Goal: Check status: Check status

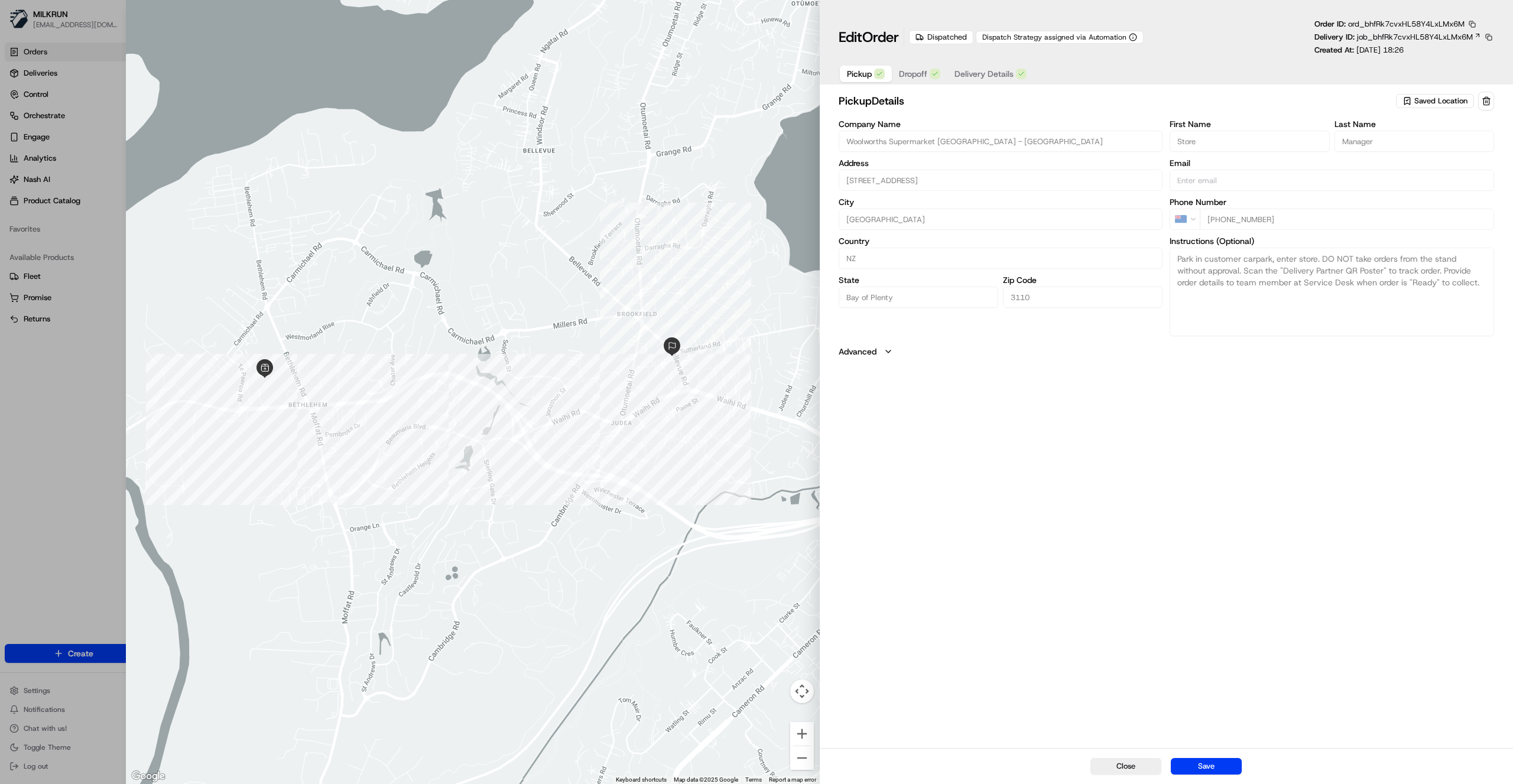
click at [915, 72] on span "Dropoff" at bounding box center [912, 74] width 29 height 12
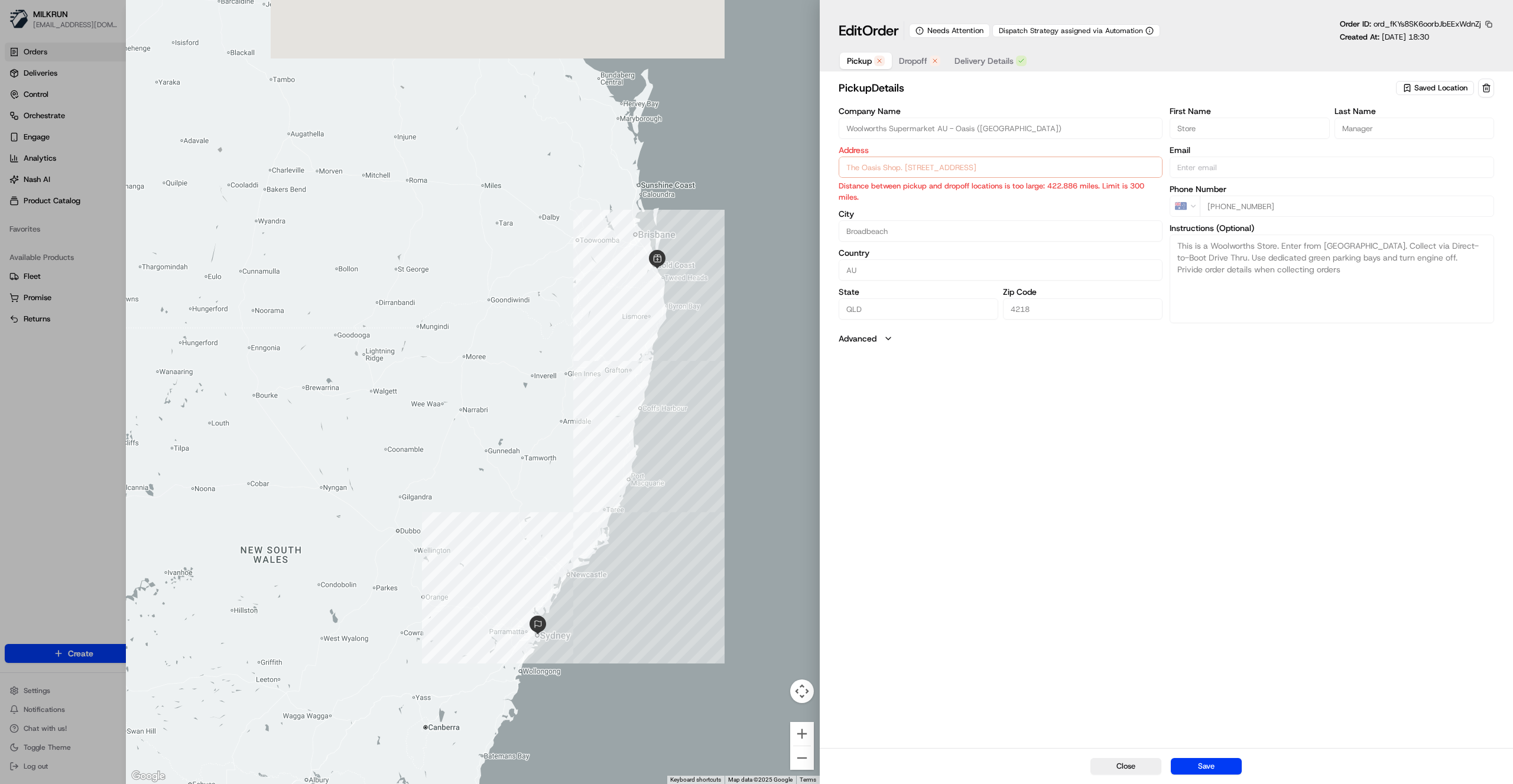
drag, startPoint x: 690, startPoint y: 283, endPoint x: 729, endPoint y: 401, distance: 124.3
click at [729, 401] on div at bounding box center [472, 392] width 693 height 784
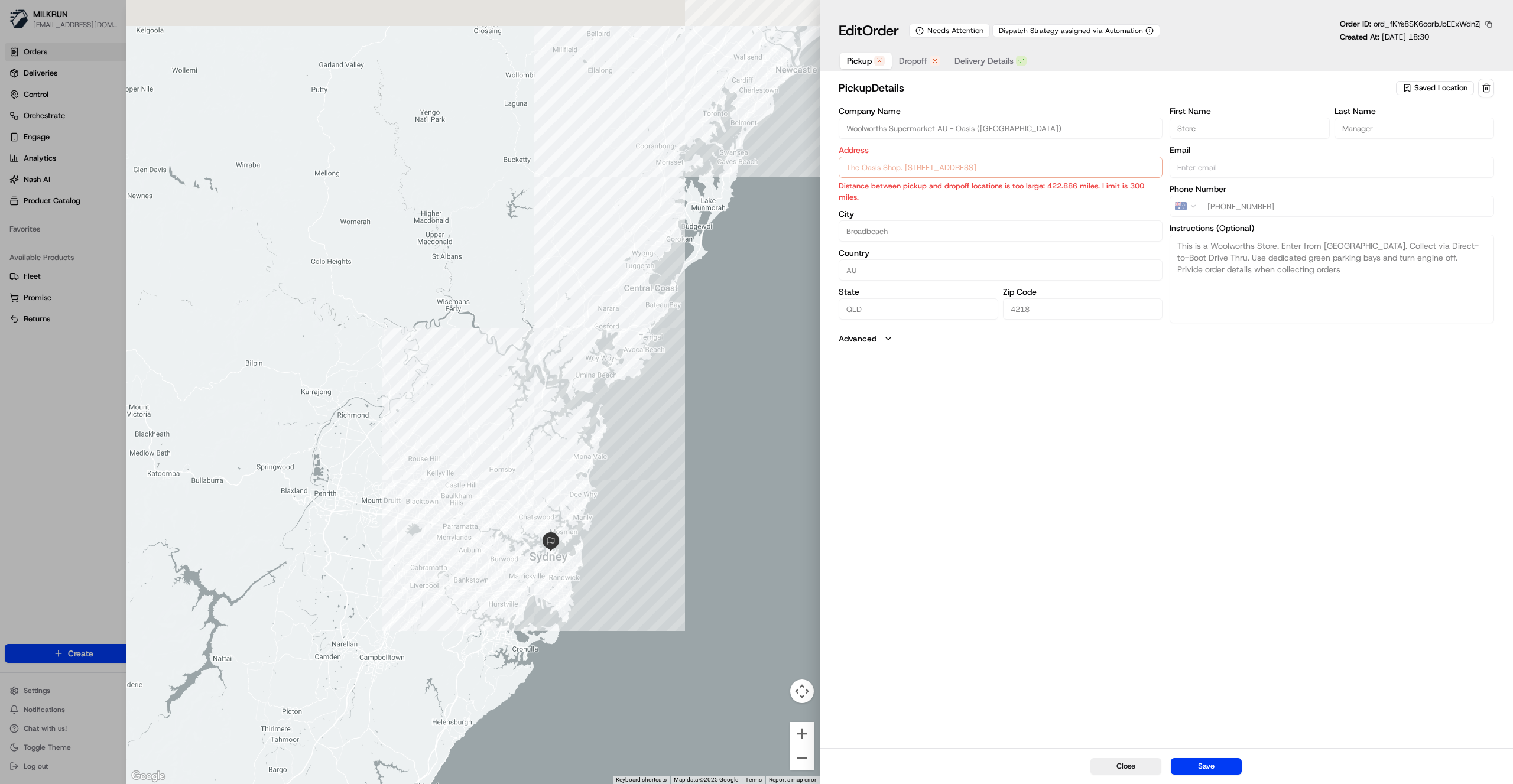
drag, startPoint x: 689, startPoint y: 358, endPoint x: 649, endPoint y: 622, distance: 267.0
click at [648, 628] on div at bounding box center [472, 392] width 693 height 784
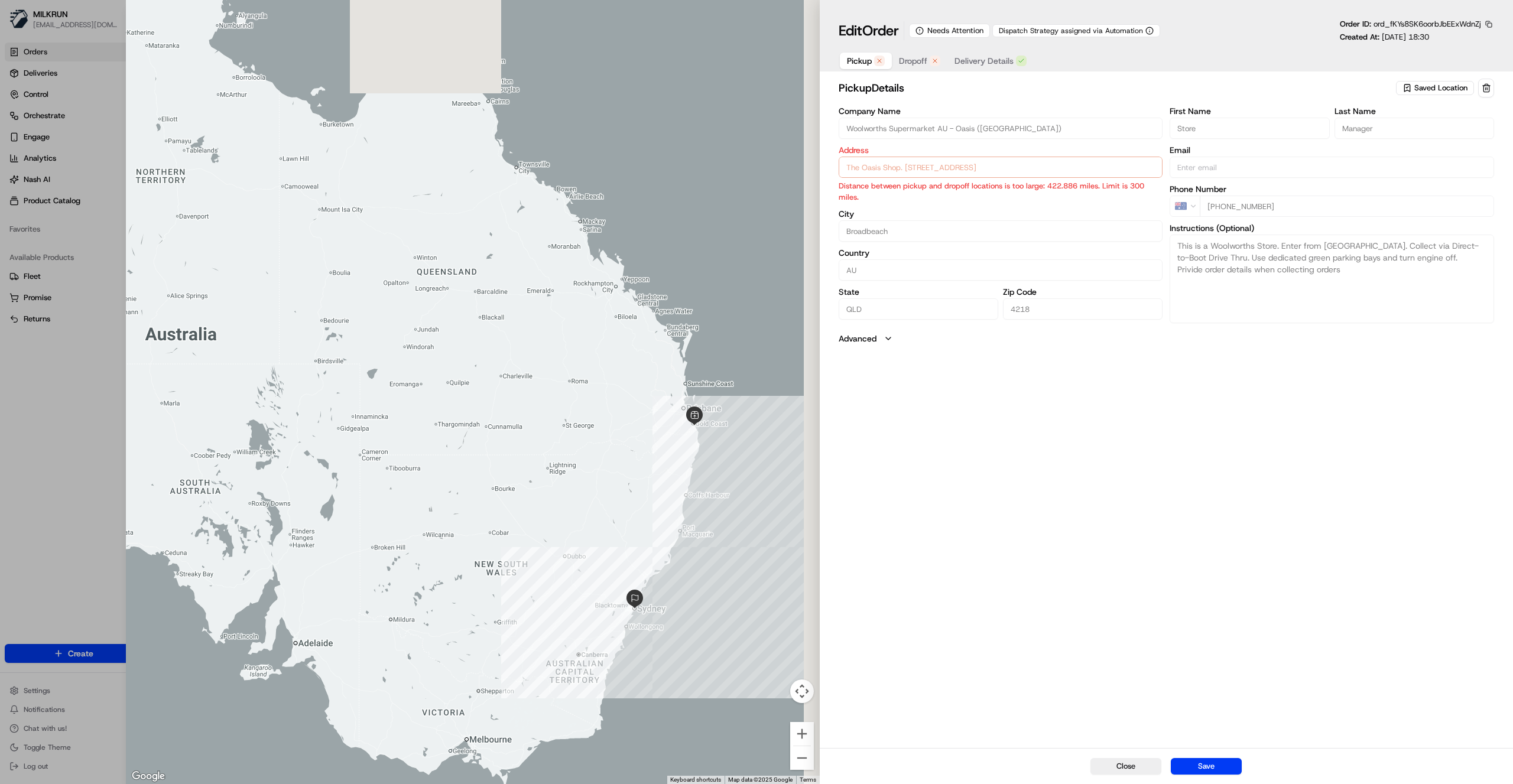
drag, startPoint x: 754, startPoint y: 441, endPoint x: 694, endPoint y: 499, distance: 83.5
click at [694, 499] on div at bounding box center [472, 392] width 693 height 784
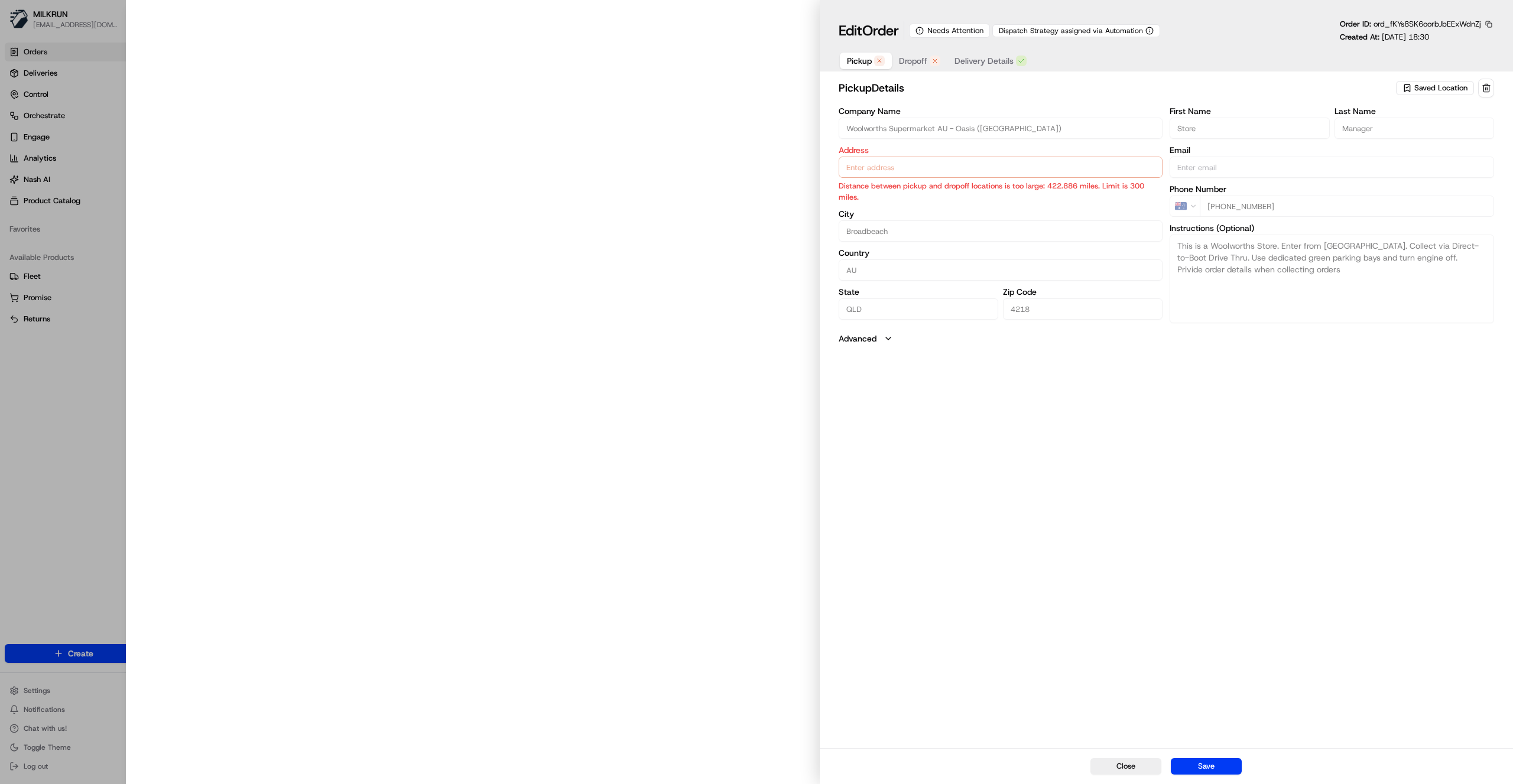
type input "The Oasis Shop. Ctr, 75 Surf Pde, Broadbeach, QLD 4218, AU"
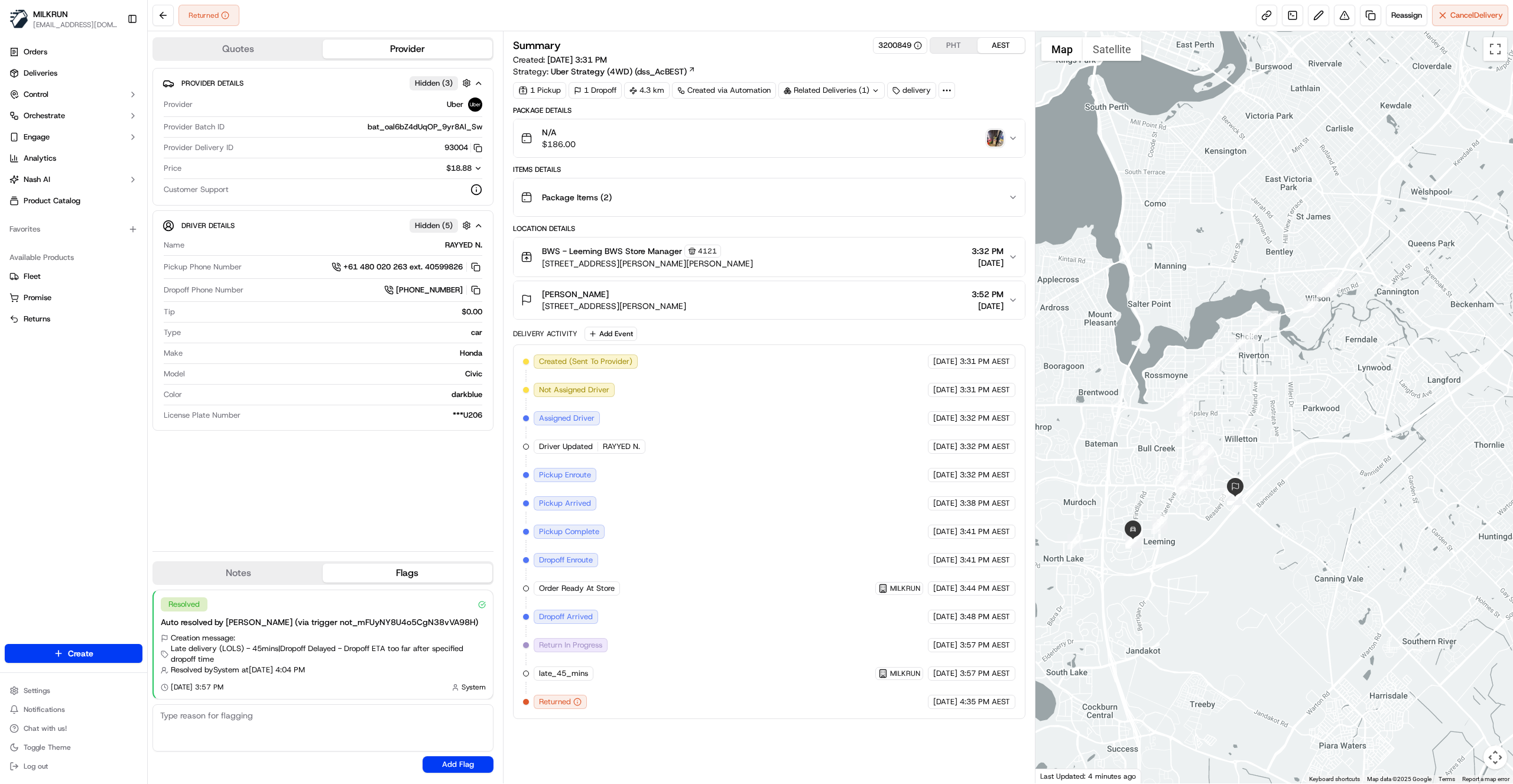
drag, startPoint x: 1289, startPoint y: 546, endPoint x: 1229, endPoint y: 551, distance: 60.2
click at [1244, 566] on div at bounding box center [1274, 407] width 478 height 752
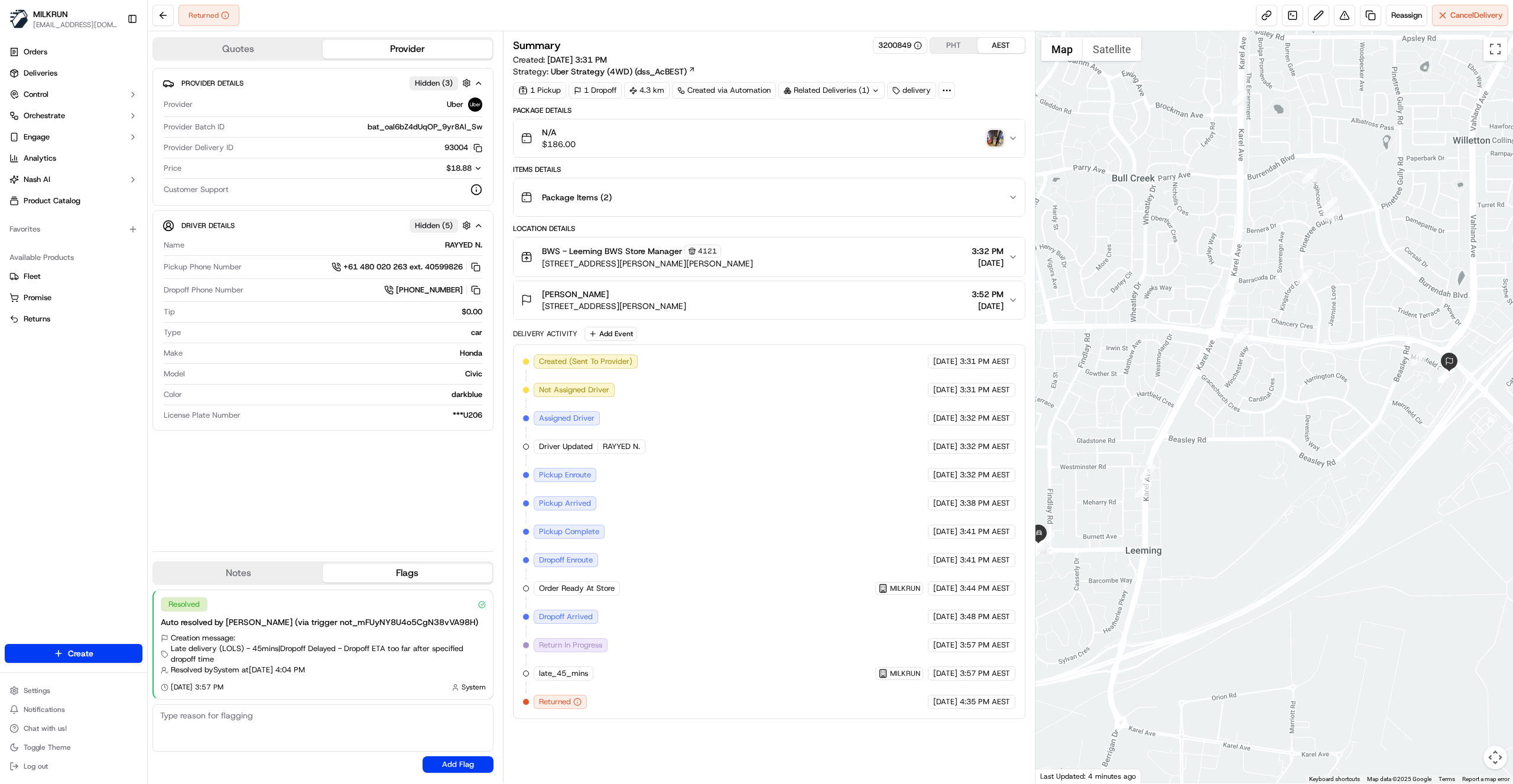
drag, startPoint x: 1196, startPoint y: 509, endPoint x: 1383, endPoint y: 514, distance: 187.1
click at [1383, 514] on div at bounding box center [1274, 407] width 478 height 752
